Goal: Check status: Check status

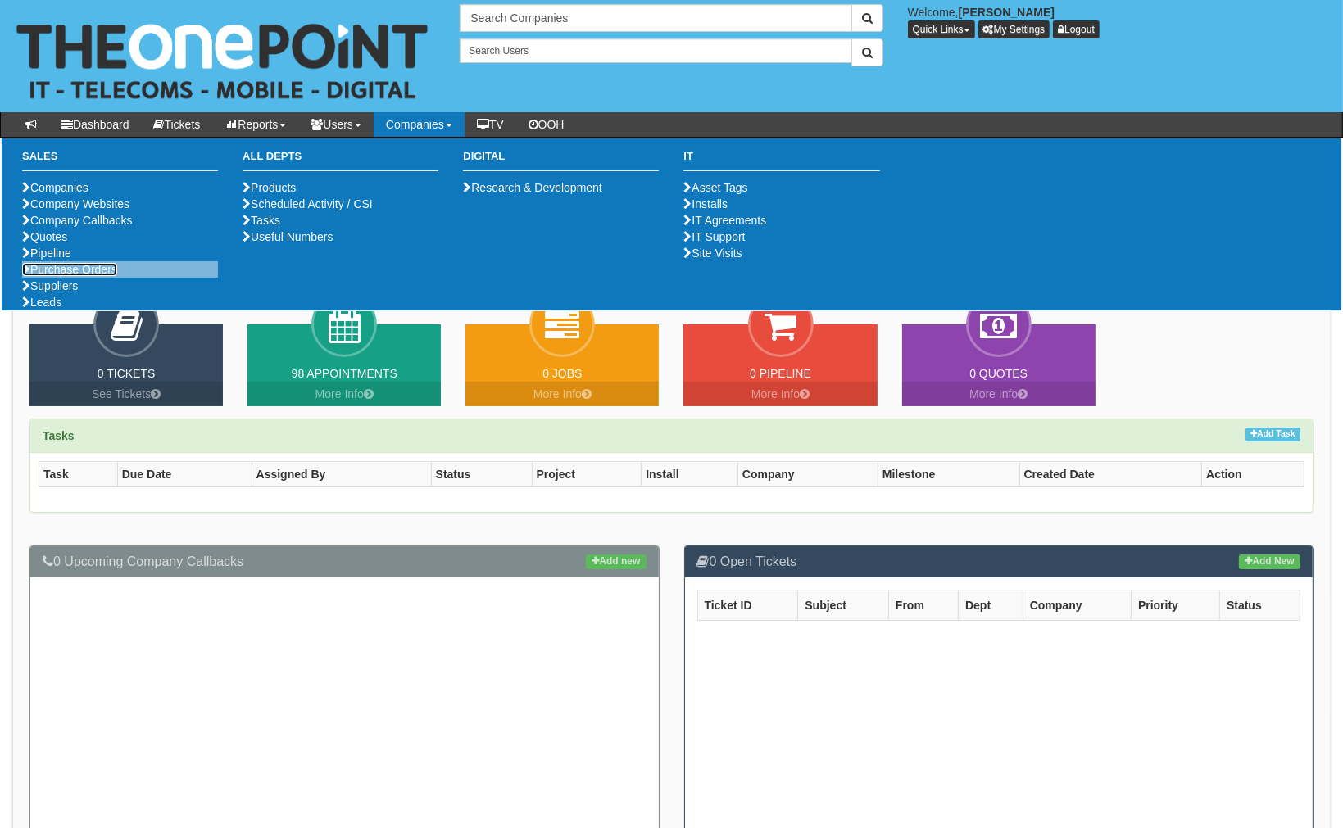
click at [75, 276] on link "Purchase Orders" at bounding box center [69, 269] width 95 height 13
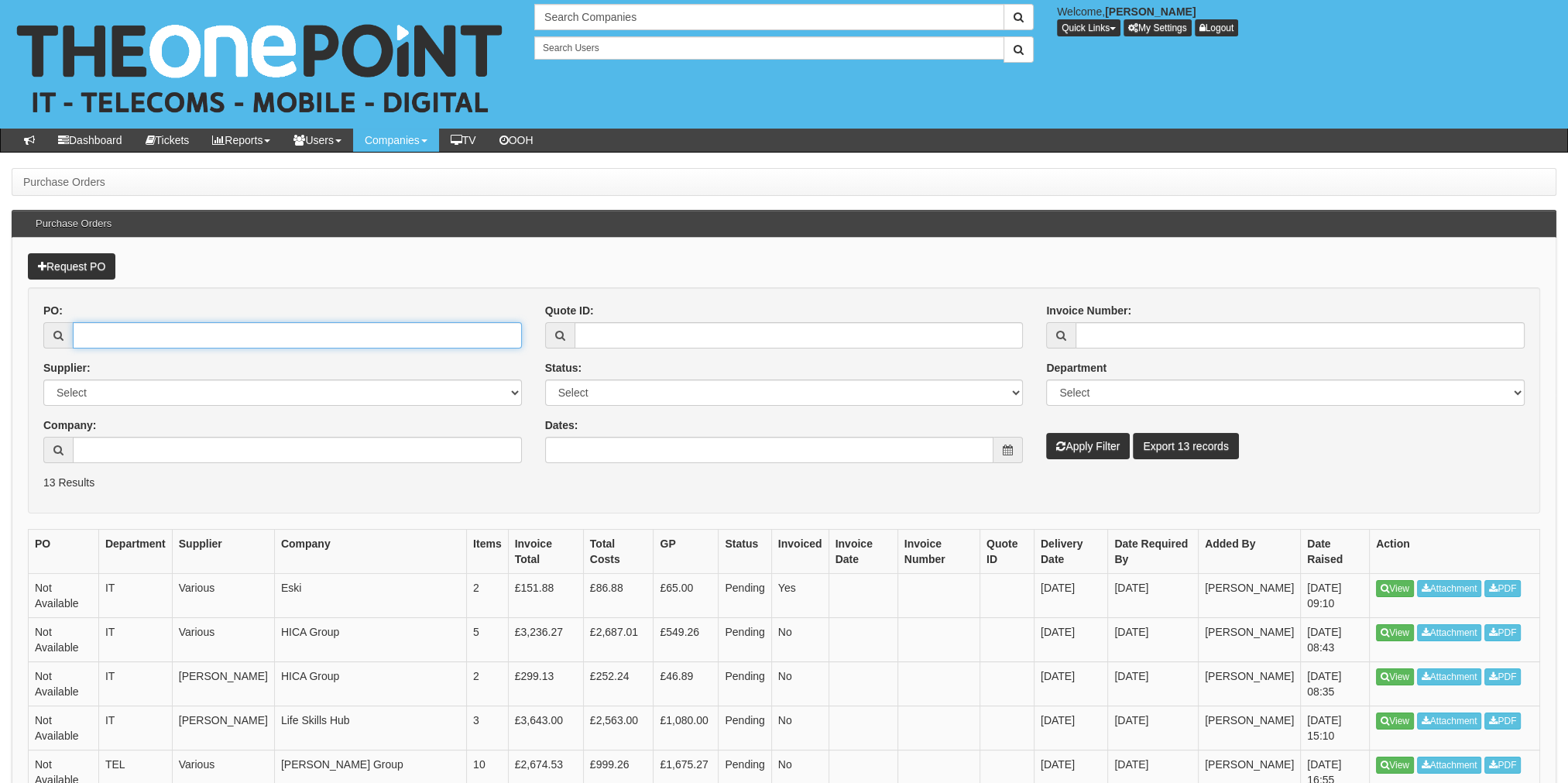
click at [194, 333] on input "PO:" at bounding box center [297, 336] width 449 height 26
paste input "ITAUG25-19267"
type input "ITAUG25-19267"
click at [1107, 447] on button "Apply Filter" at bounding box center [1088, 446] width 83 height 26
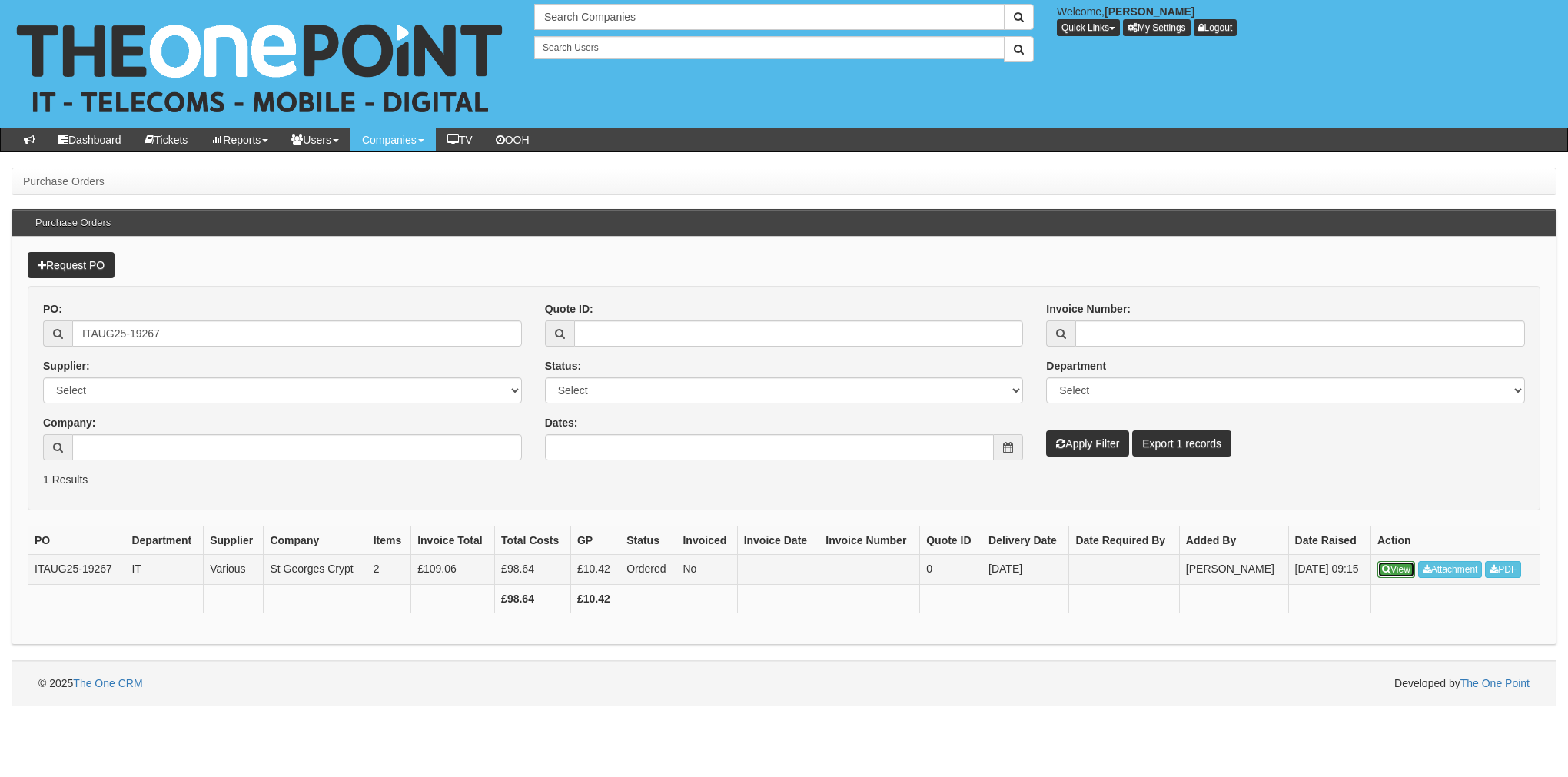
click at [1396, 563] on link "View" at bounding box center [1396, 570] width 38 height 17
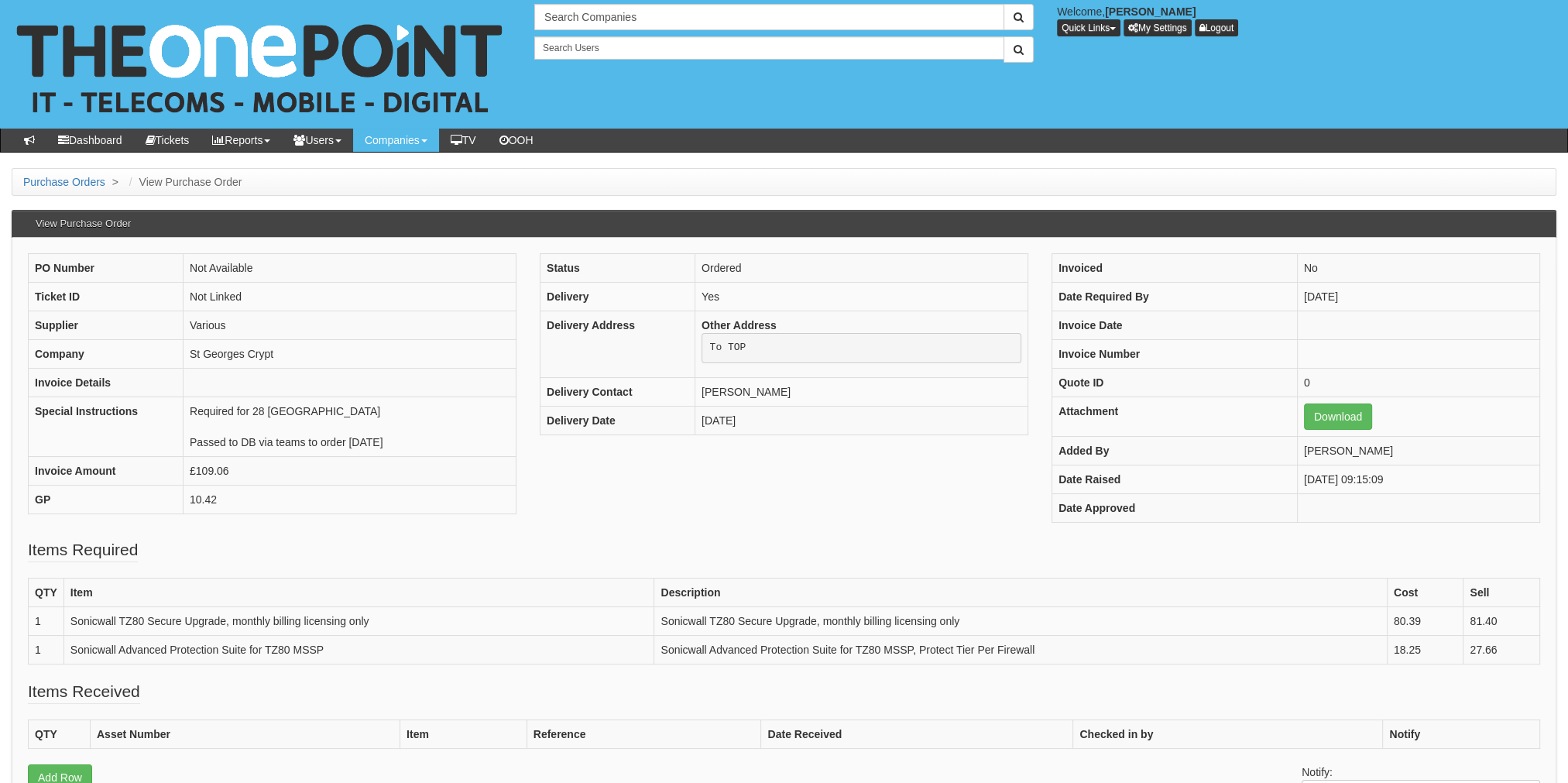
click at [69, 170] on ul "Purchase Orders > View Purchase Order" at bounding box center [784, 182] width 1544 height 27
click at [69, 178] on link "Purchase Orders" at bounding box center [64, 182] width 82 height 12
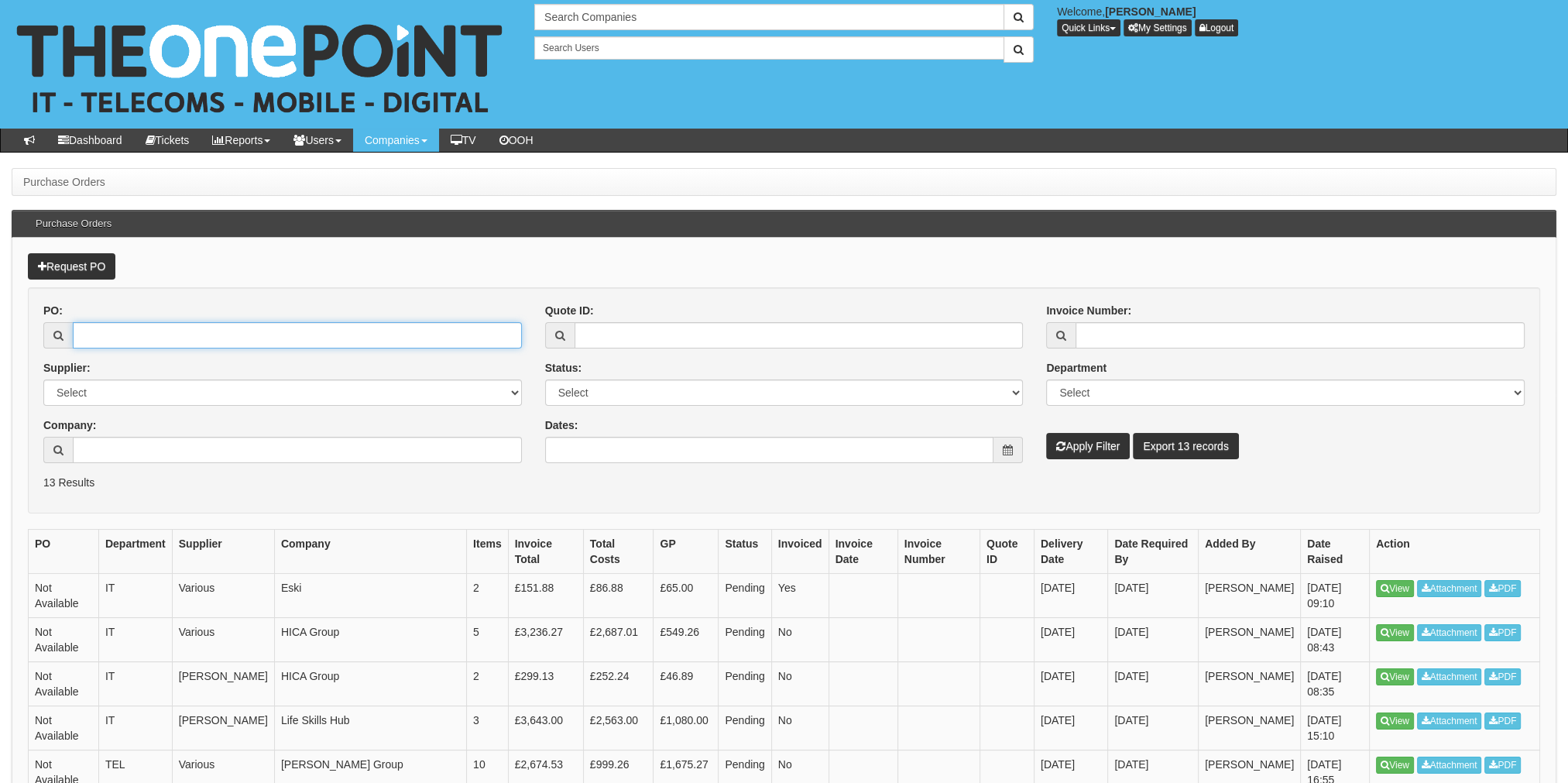
click at [96, 331] on input "PO:" at bounding box center [297, 336] width 449 height 26
paste input "ITAUG25-19232"
type input "ITAUG25-19232"
click at [1083, 440] on button "Apply Filter" at bounding box center [1088, 446] width 83 height 26
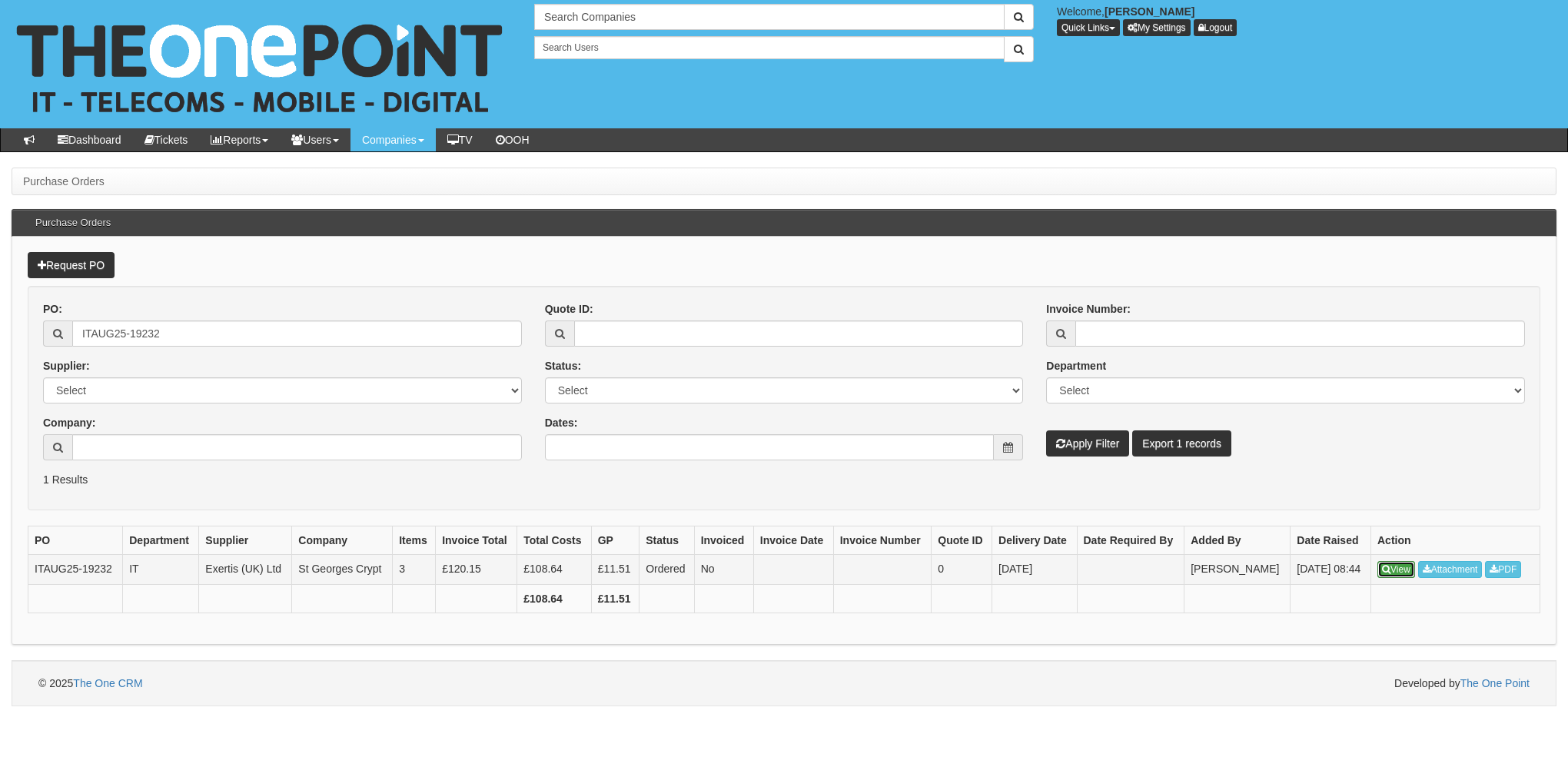
click at [1390, 571] on link "View" at bounding box center [1396, 570] width 38 height 17
